Goal: Find specific page/section: Find specific page/section

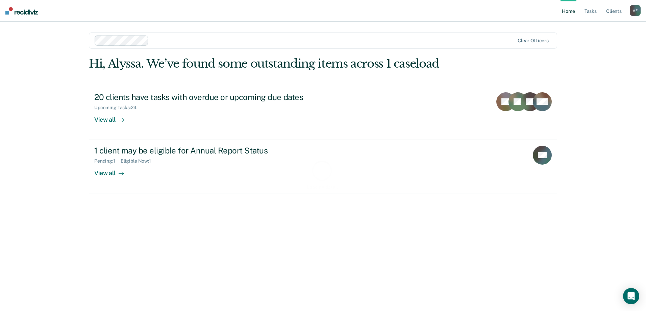
click at [130, 99] on div "Loading data..." at bounding box center [323, 174] width 468 height 235
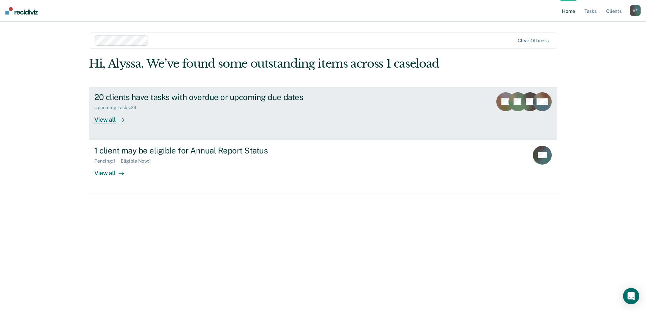
click at [126, 123] on link "20 clients have tasks with overdue or upcoming due dates Upcoming Tasks : 24 Vi…" at bounding box center [323, 113] width 468 height 53
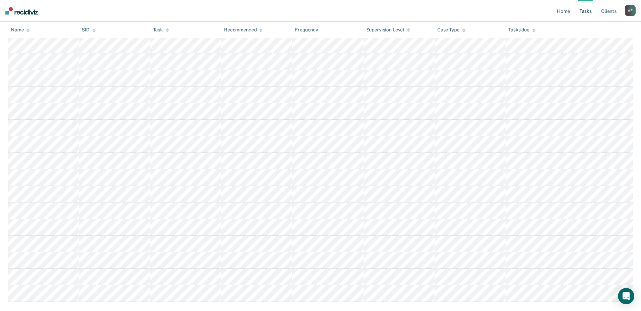
scroll to position [236, 0]
